Goal: Task Accomplishment & Management: Use online tool/utility

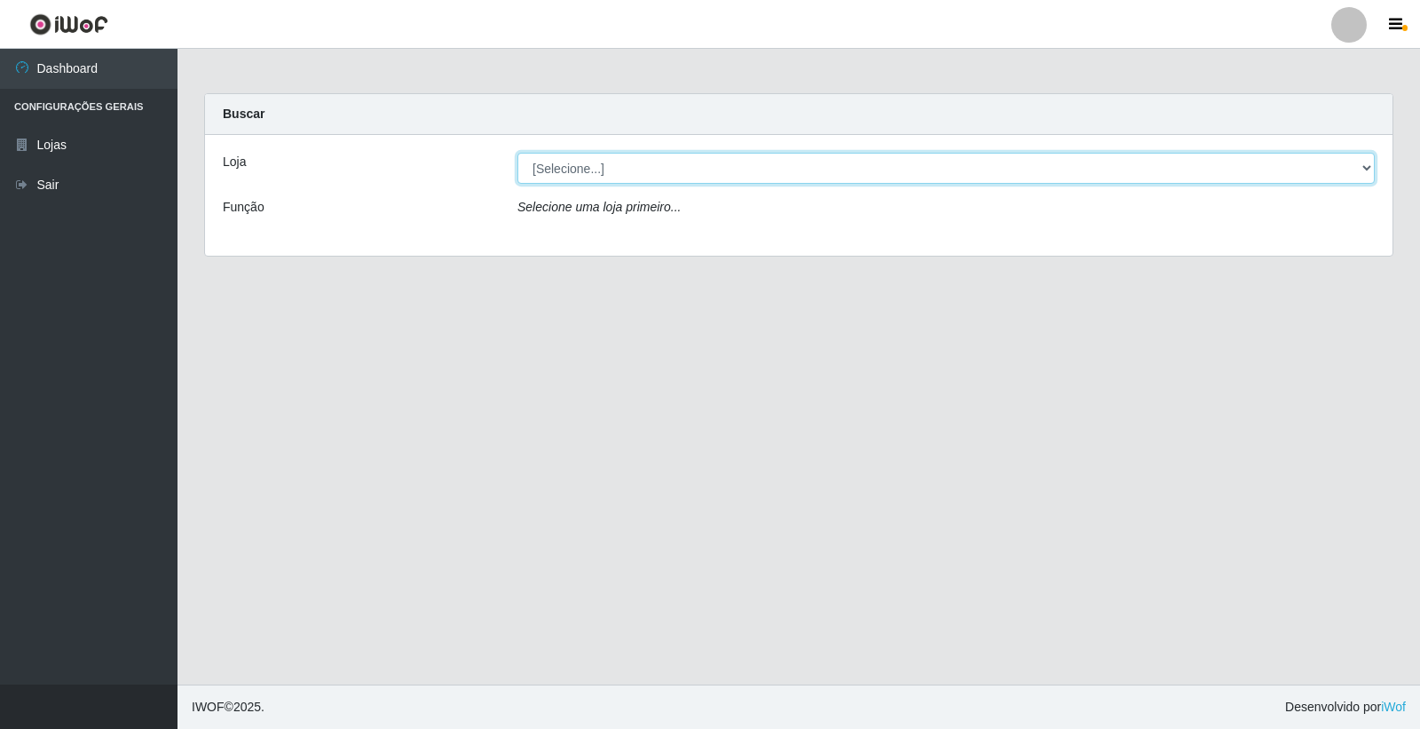
click at [1362, 162] on select "[Selecione...] O Feirão - [GEOGRAPHIC_DATA]" at bounding box center [947, 168] width 858 height 31
select select "327"
click at [518, 153] on select "[Selecione...] O Feirão - [GEOGRAPHIC_DATA]" at bounding box center [947, 168] width 858 height 31
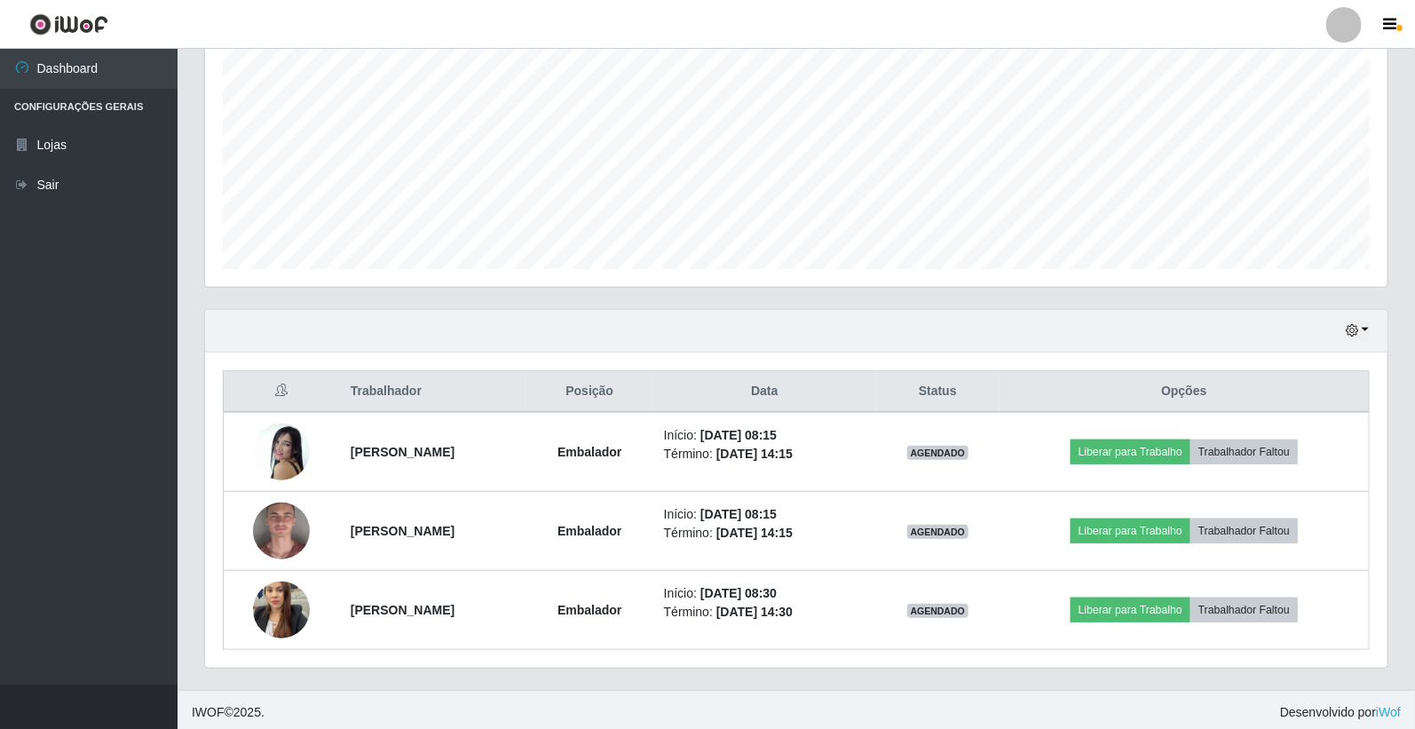
scroll to position [371, 0]
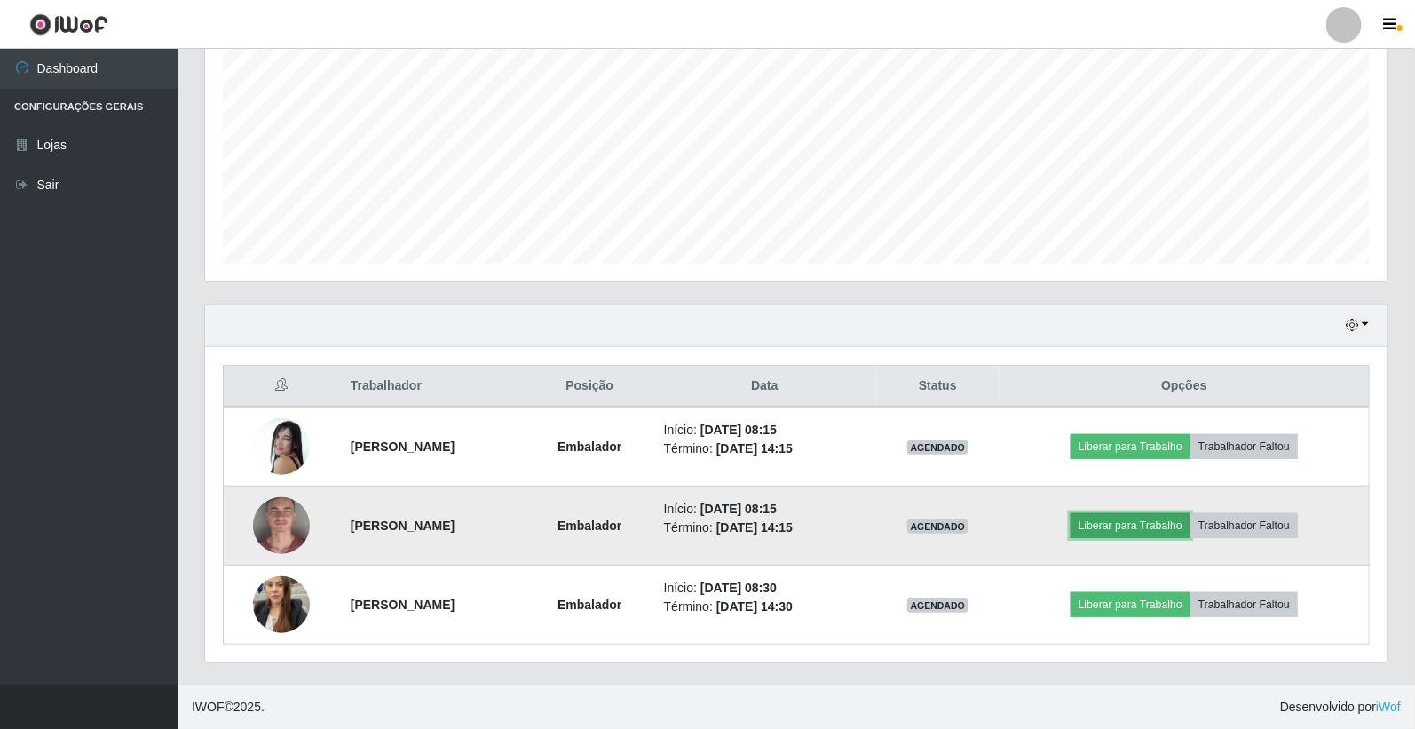
click at [1184, 521] on button "Liberar para Trabalho" at bounding box center [1131, 525] width 120 height 25
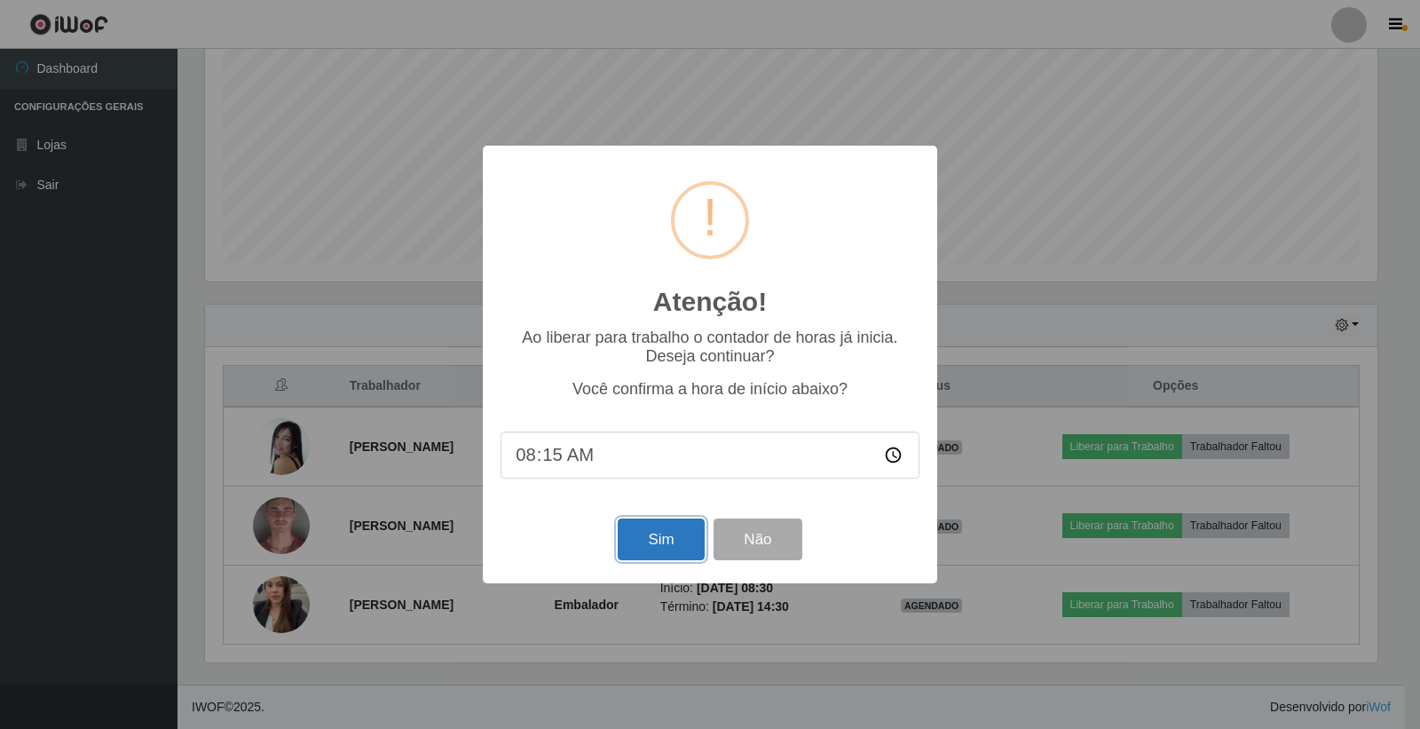
click at [658, 539] on button "Sim" at bounding box center [661, 539] width 86 height 42
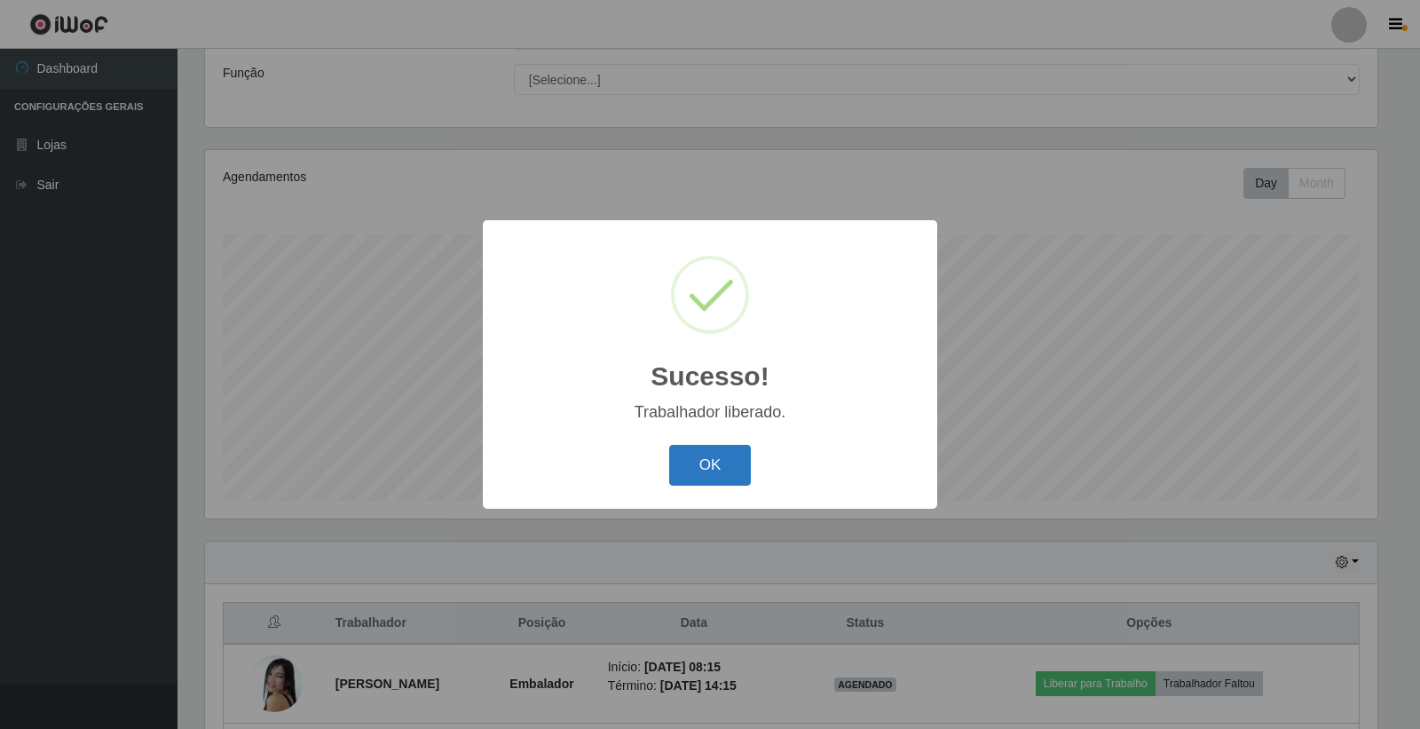
click at [728, 455] on button "OK" at bounding box center [710, 466] width 83 height 42
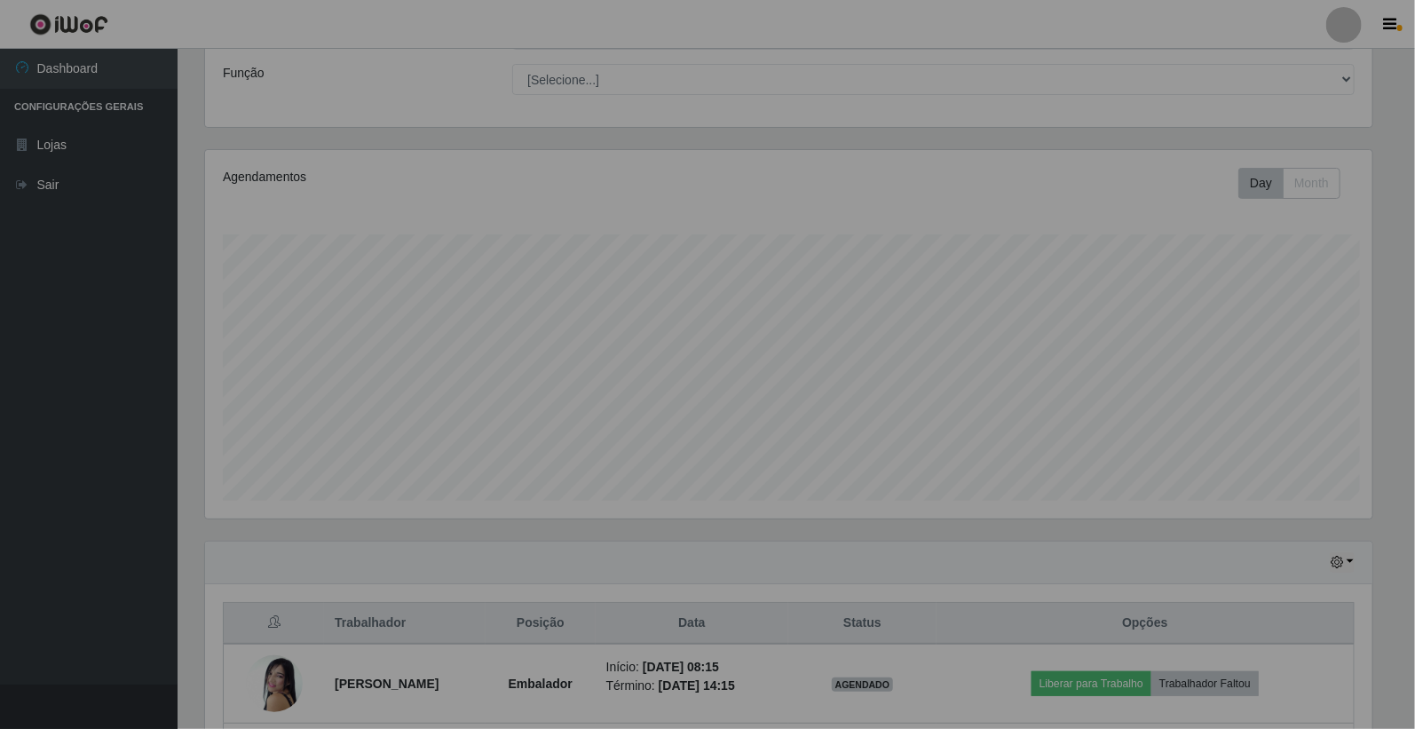
scroll to position [368, 1182]
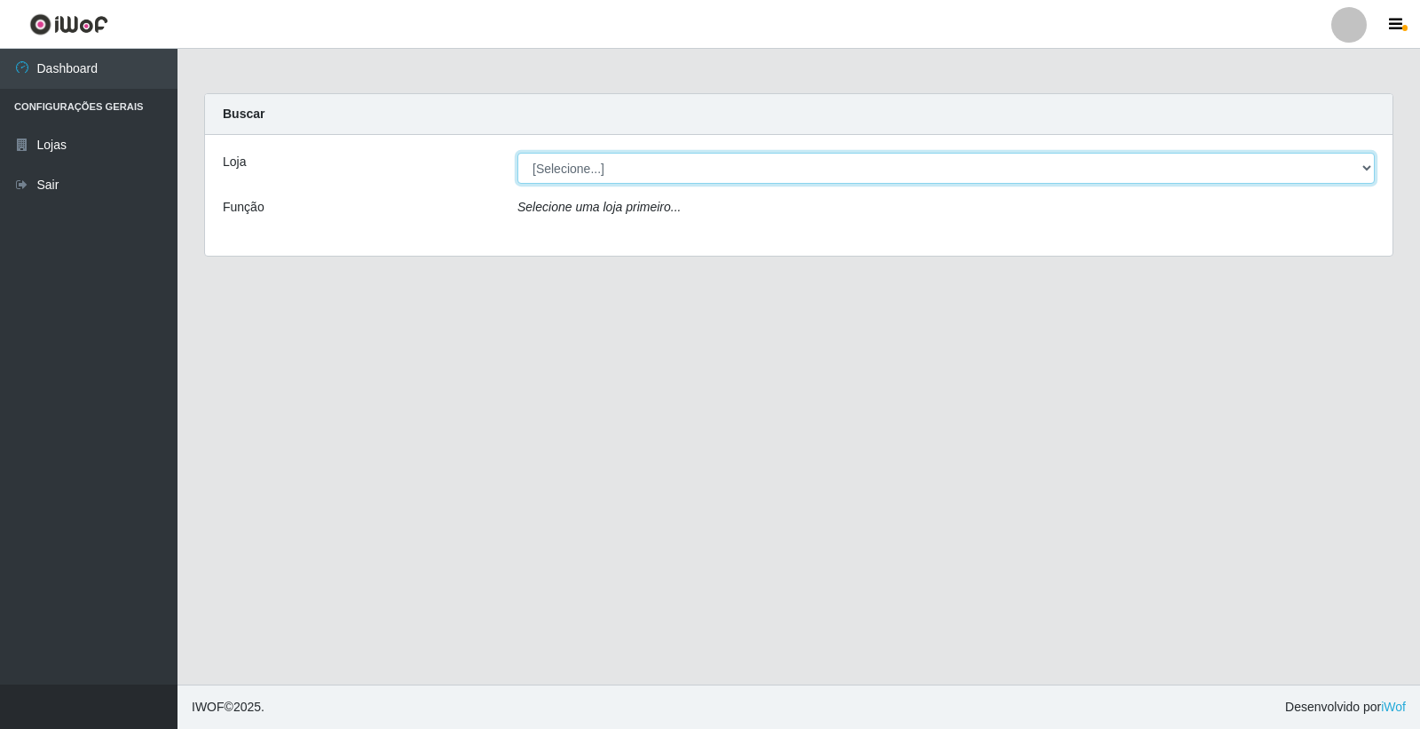
click at [1364, 167] on select "[Selecione...] O Feirão - [GEOGRAPHIC_DATA]" at bounding box center [947, 168] width 858 height 31
select select "327"
click at [518, 153] on select "[Selecione...] O Feirão - [GEOGRAPHIC_DATA]" at bounding box center [947, 168] width 858 height 31
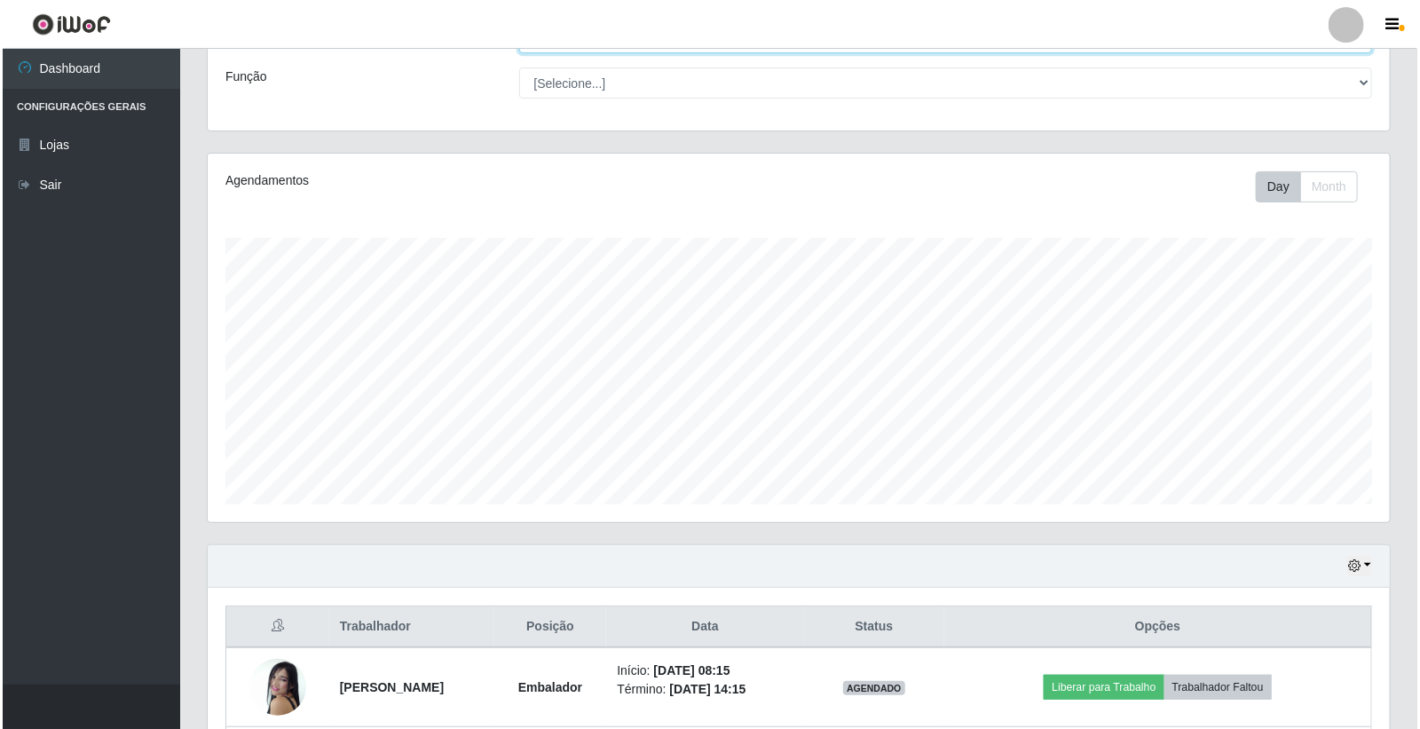
scroll to position [371, 0]
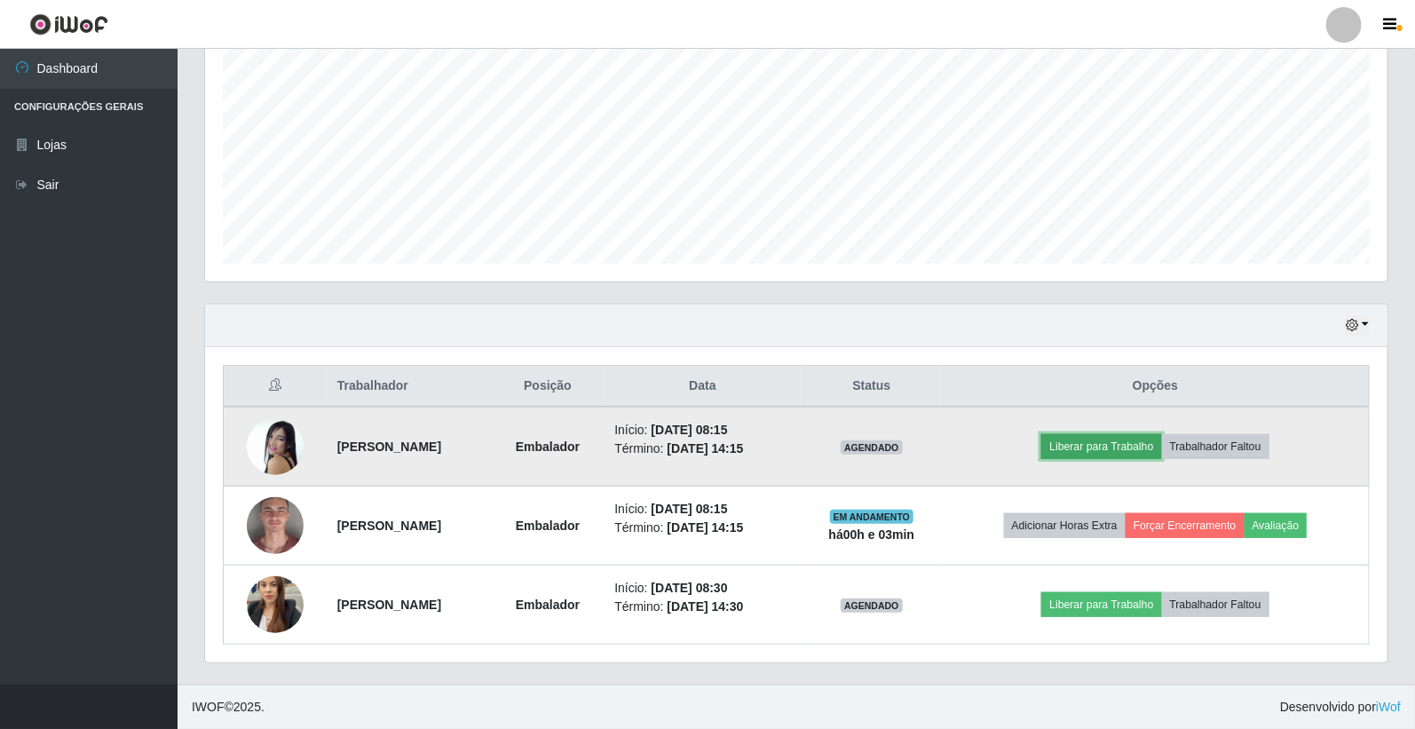
click at [1111, 435] on button "Liberar para Trabalho" at bounding box center [1101, 446] width 120 height 25
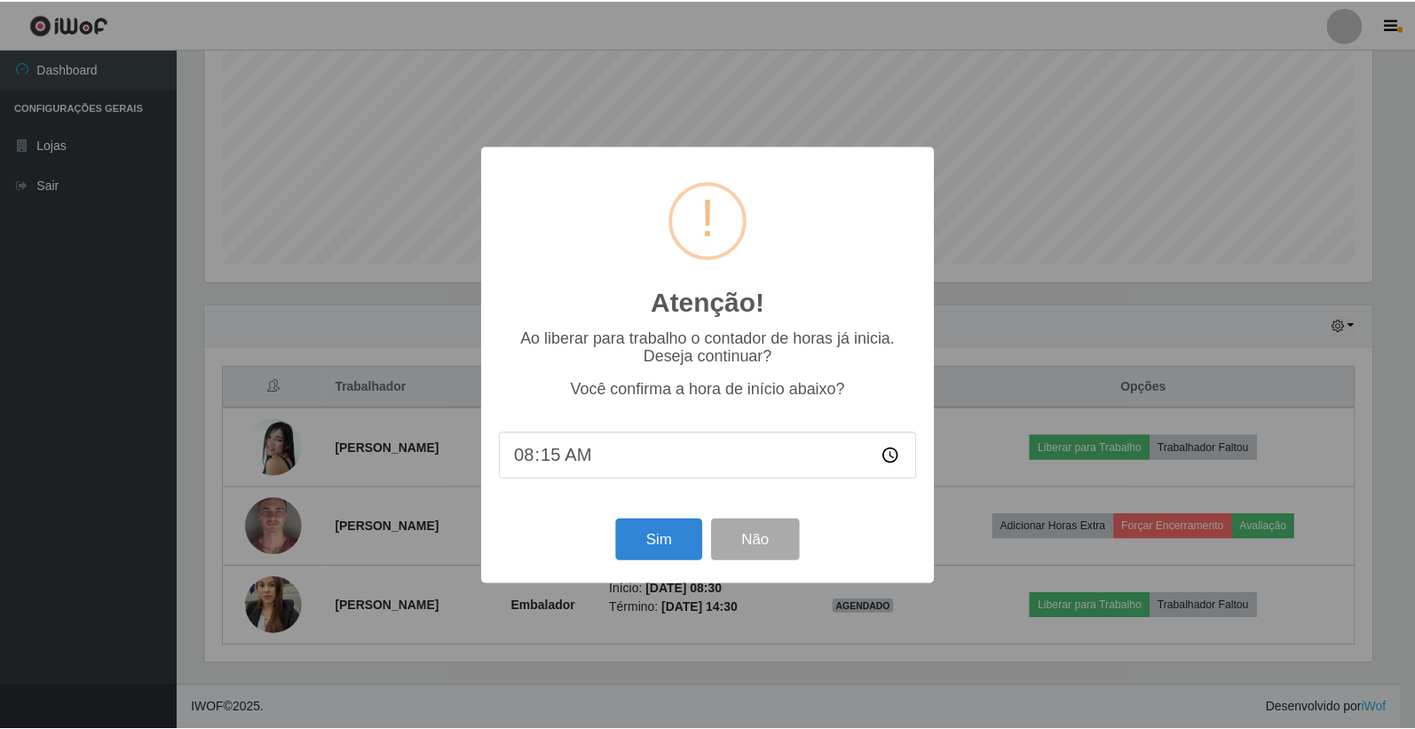
scroll to position [368, 1172]
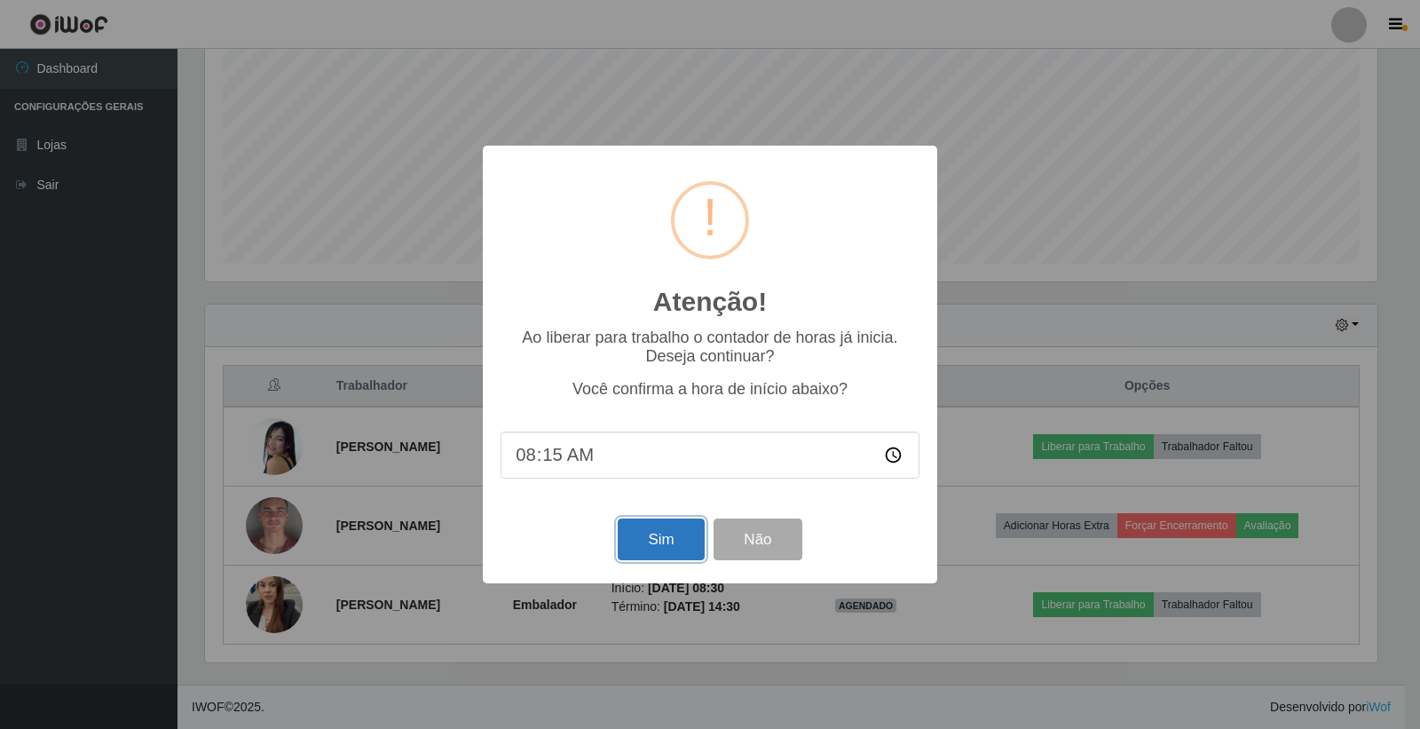
click at [686, 530] on button "Sim" at bounding box center [661, 539] width 86 height 42
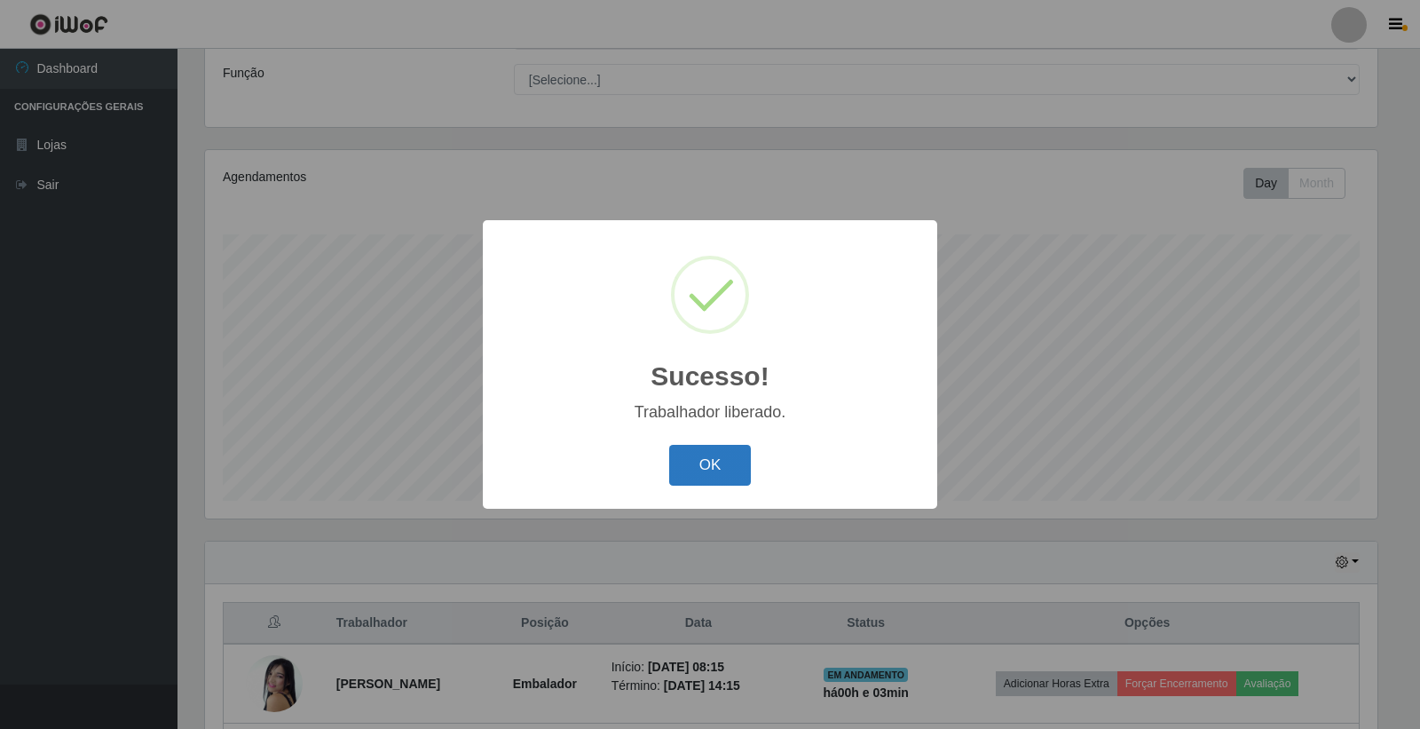
click at [691, 458] on button "OK" at bounding box center [710, 466] width 83 height 42
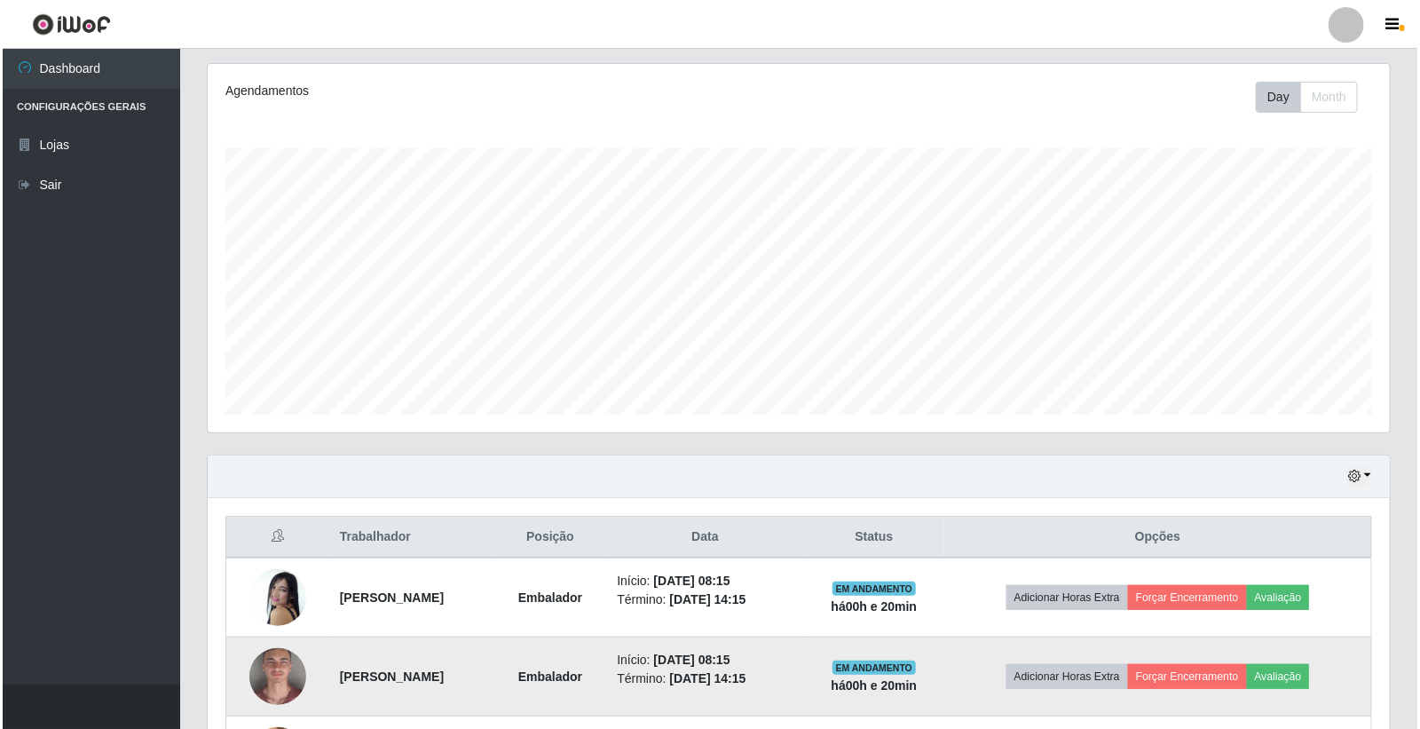
scroll to position [371, 0]
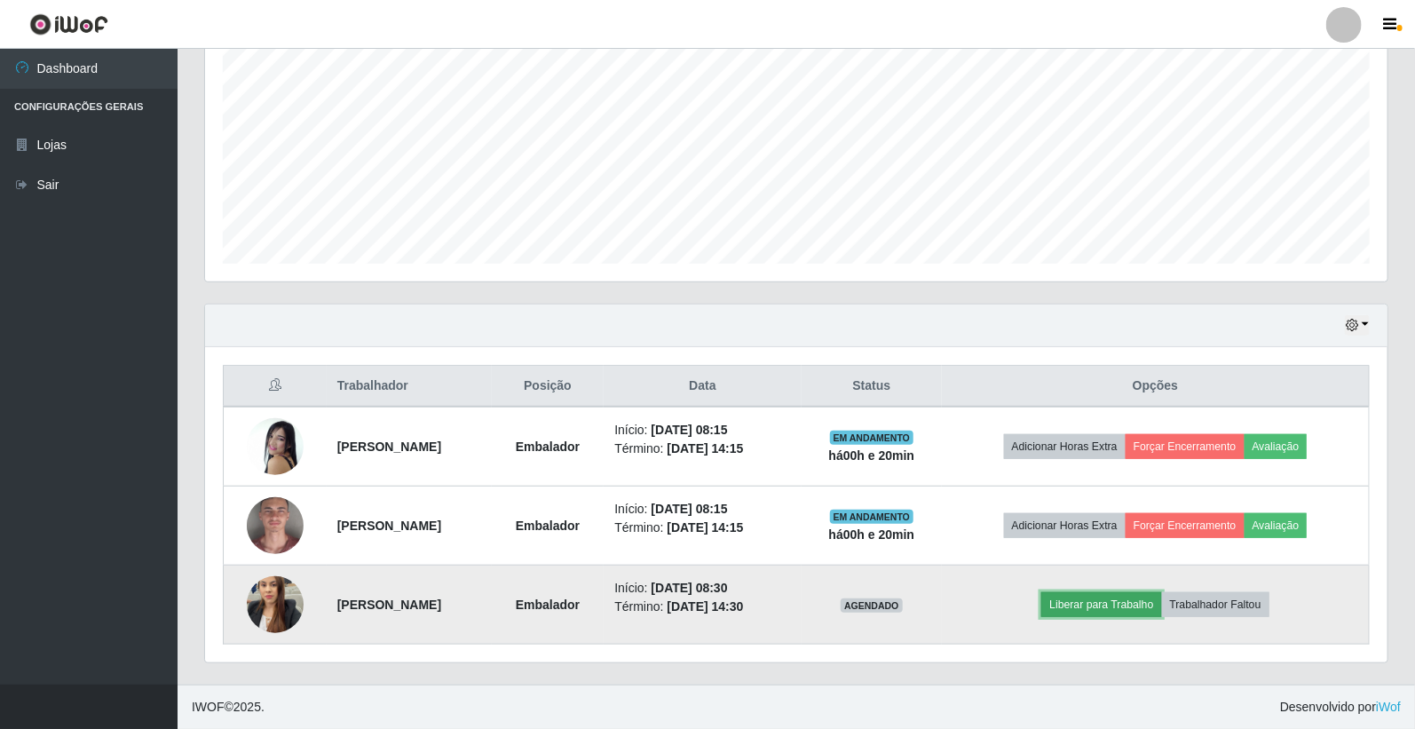
click at [1116, 593] on button "Liberar para Trabalho" at bounding box center [1101, 604] width 120 height 25
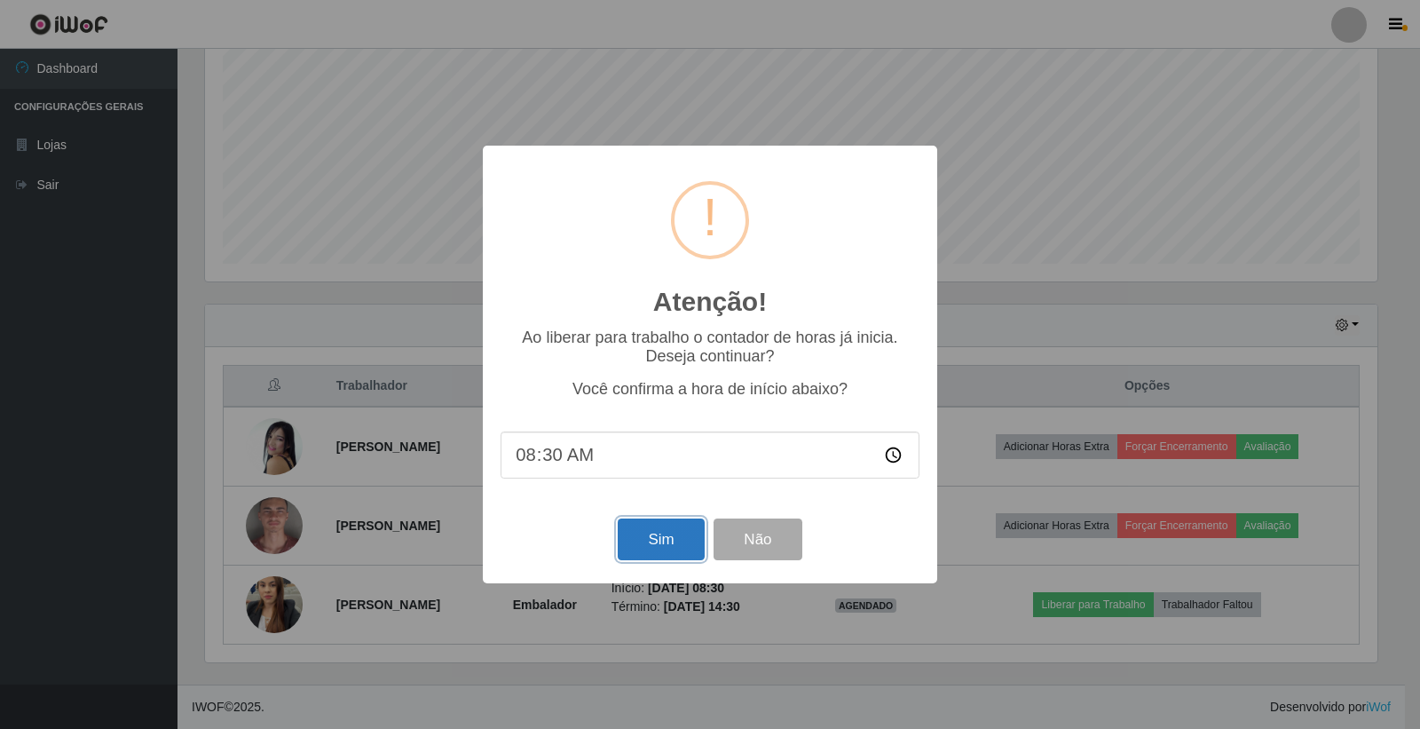
click at [658, 528] on button "Sim" at bounding box center [661, 539] width 86 height 42
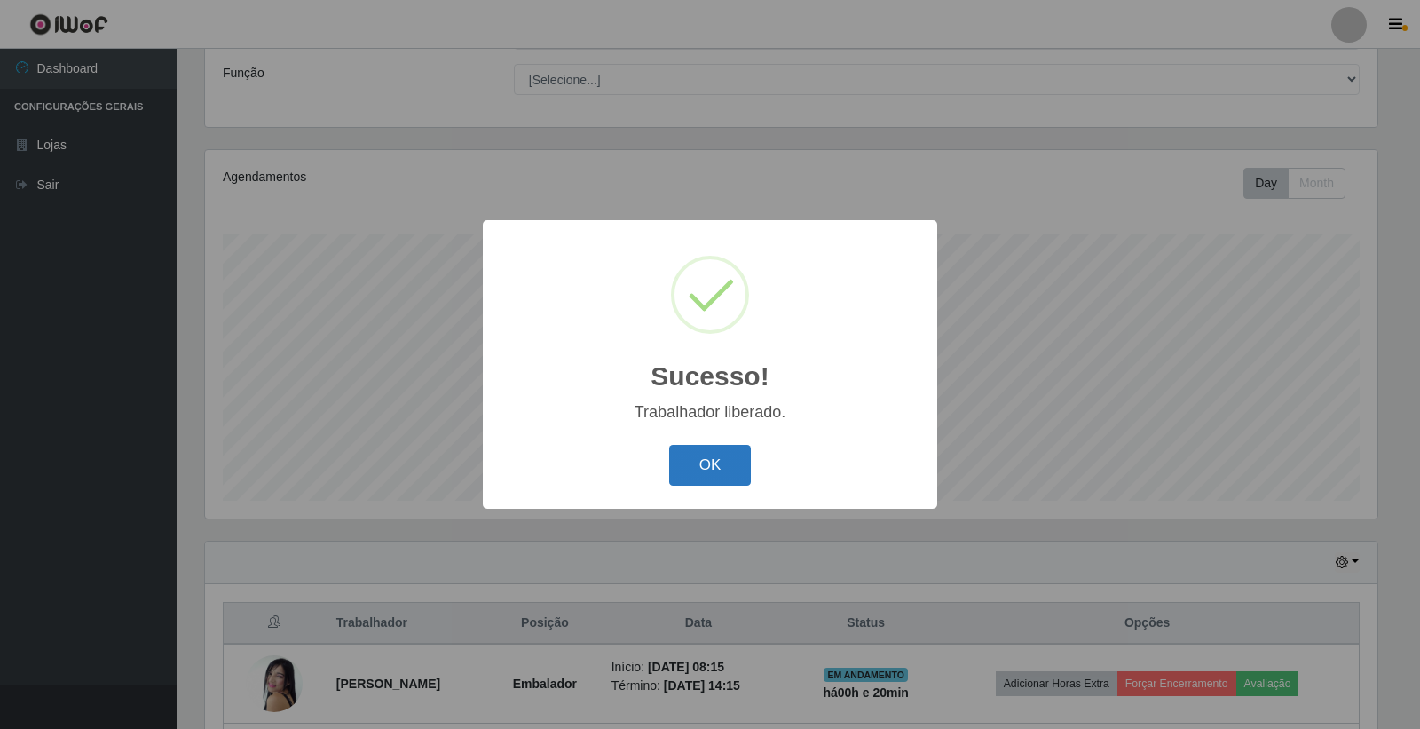
click at [693, 456] on button "OK" at bounding box center [710, 466] width 83 height 42
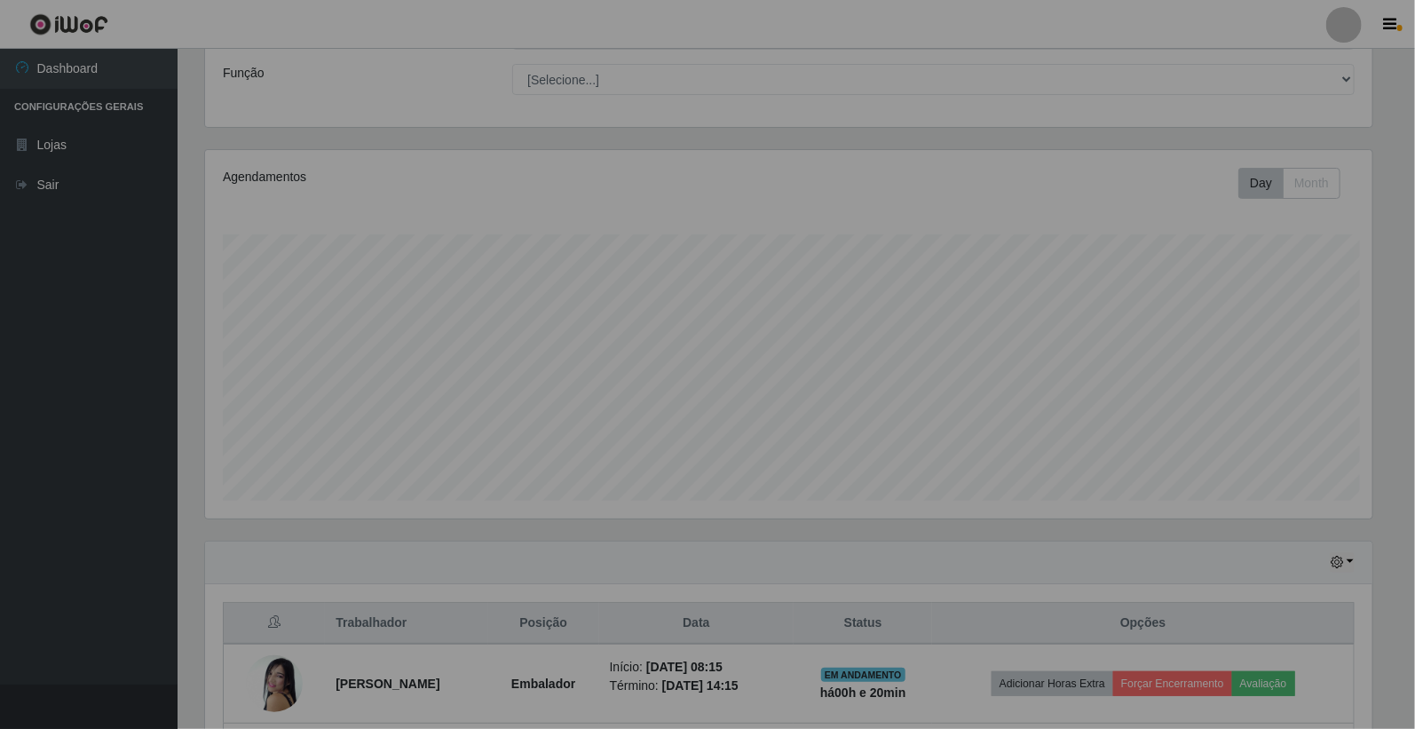
scroll to position [368, 1182]
